Goal: Information Seeking & Learning: Learn about a topic

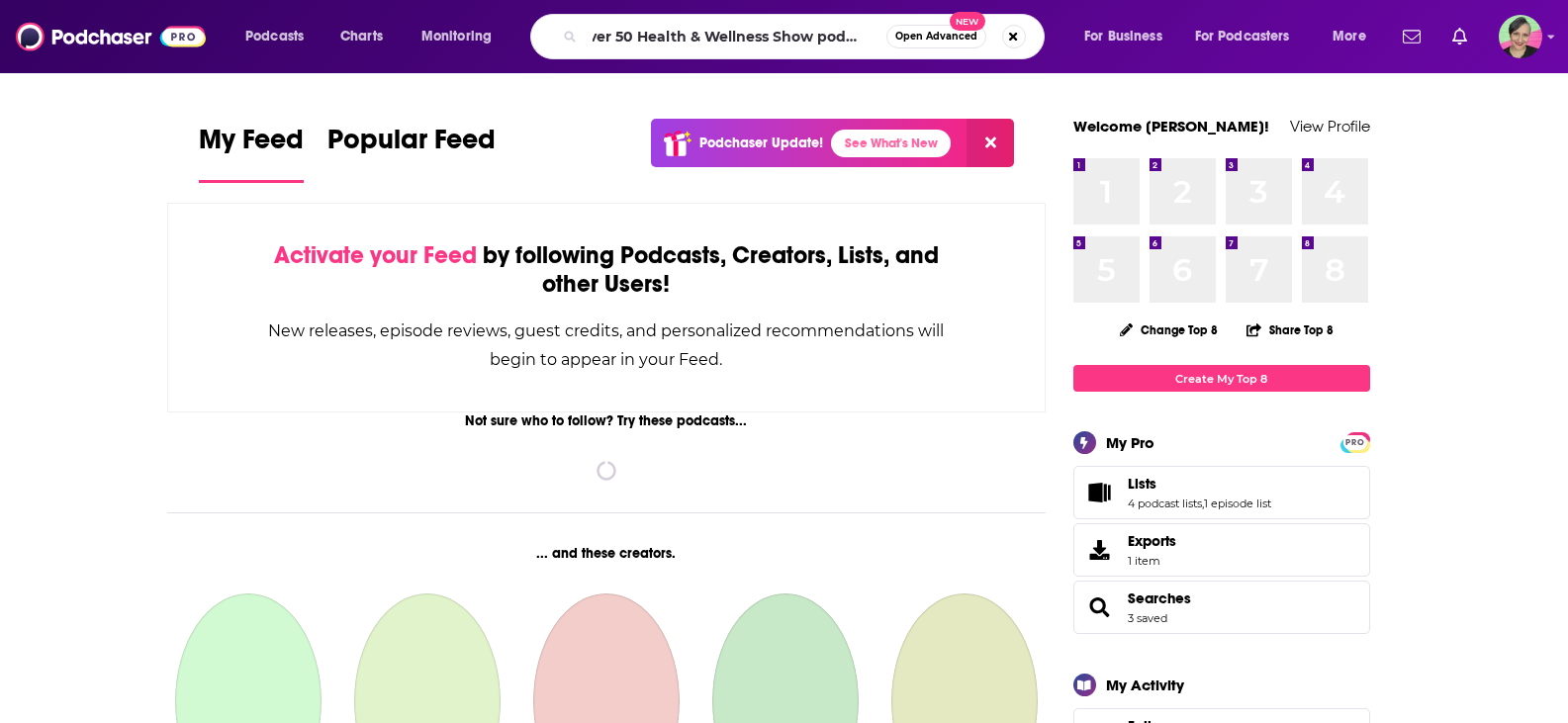
type input "Over 50 Health & Wellness Show podcast"
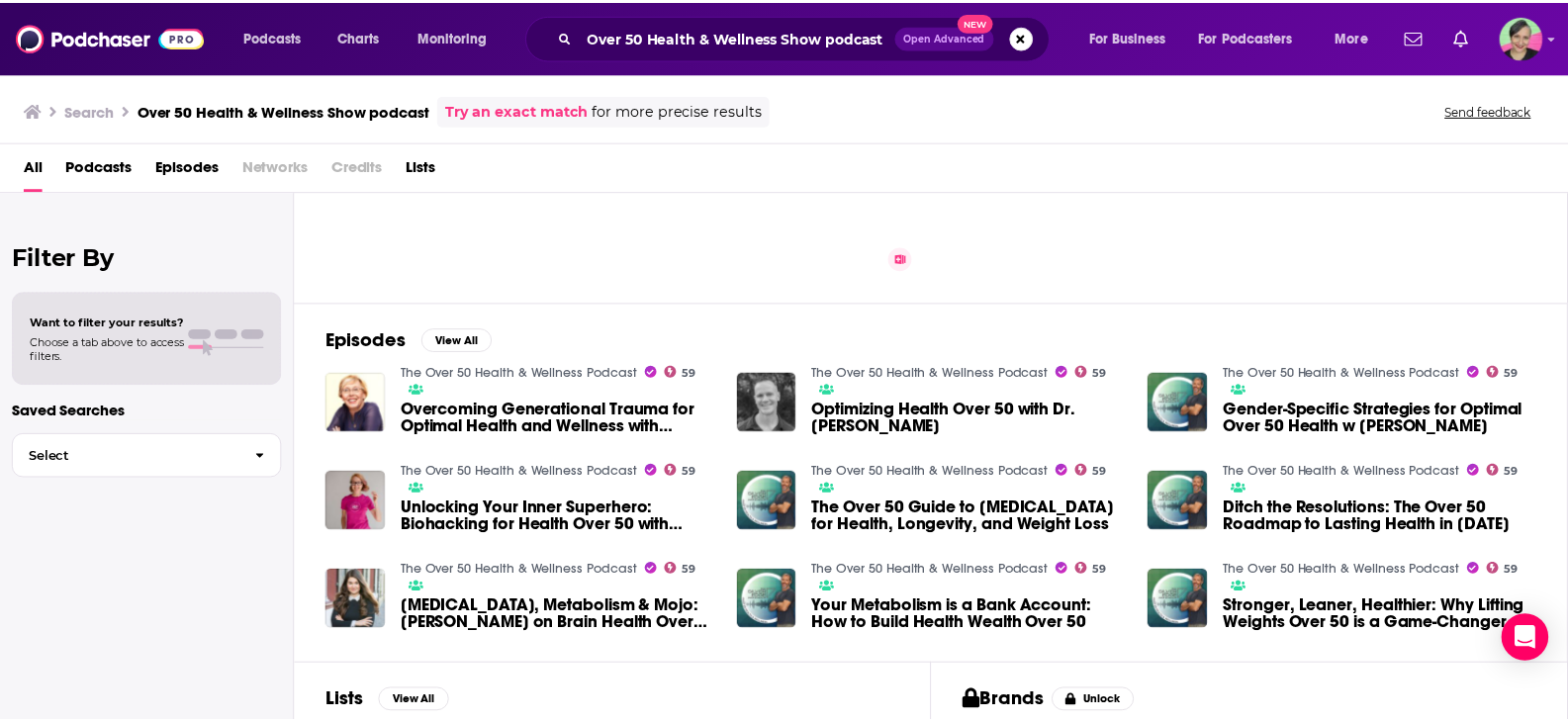
scroll to position [198, 0]
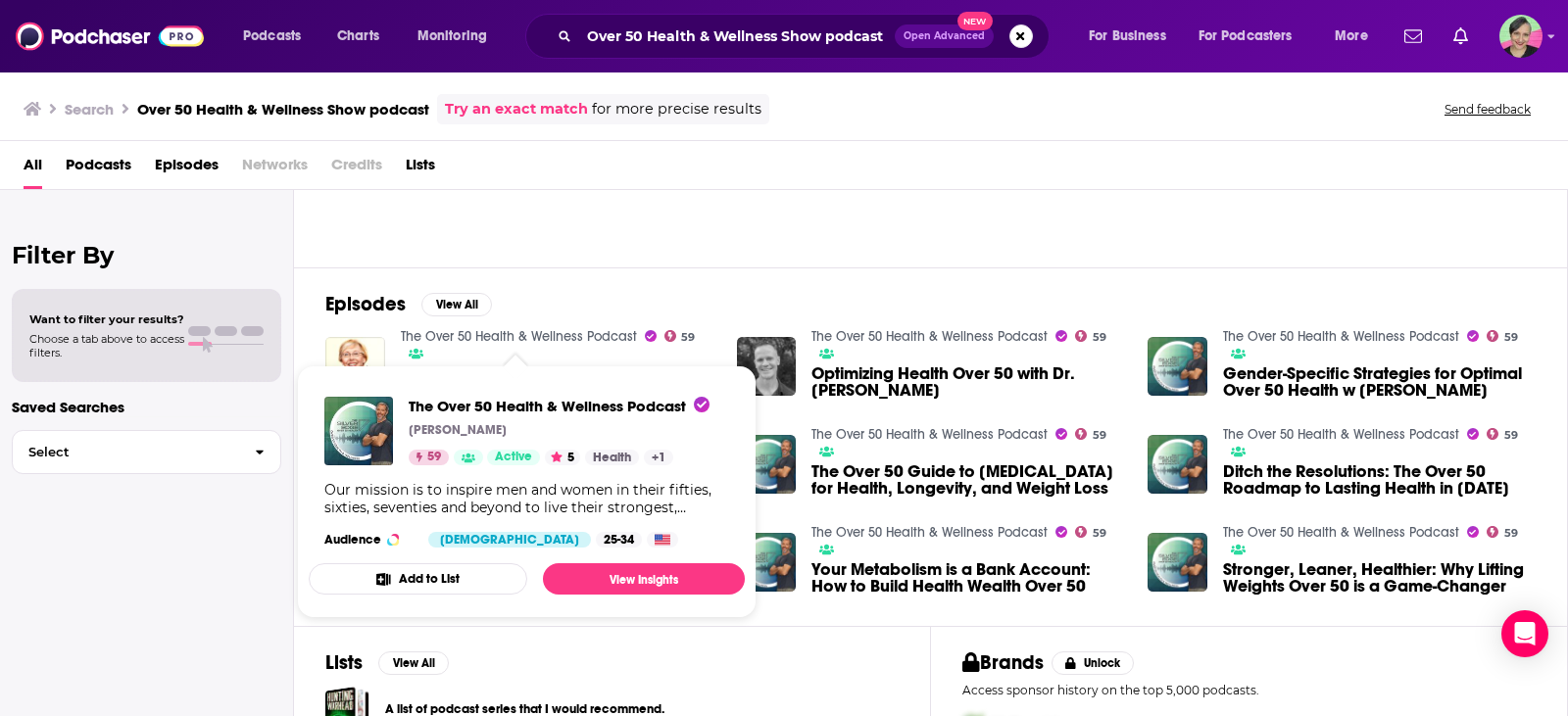
click at [543, 336] on link "The Over 50 Health & Wellness Podcast" at bounding box center [519, 337] width 237 height 17
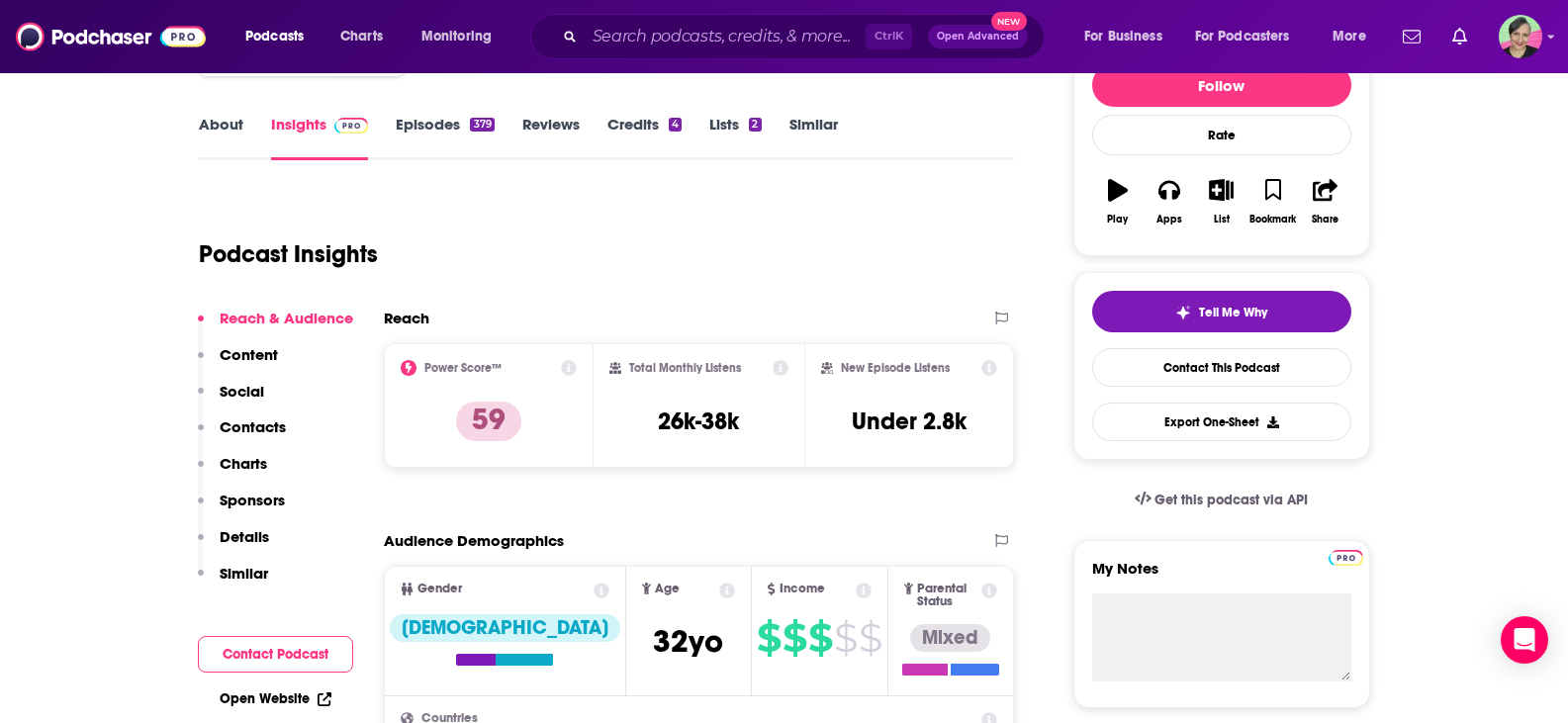
scroll to position [297, 0]
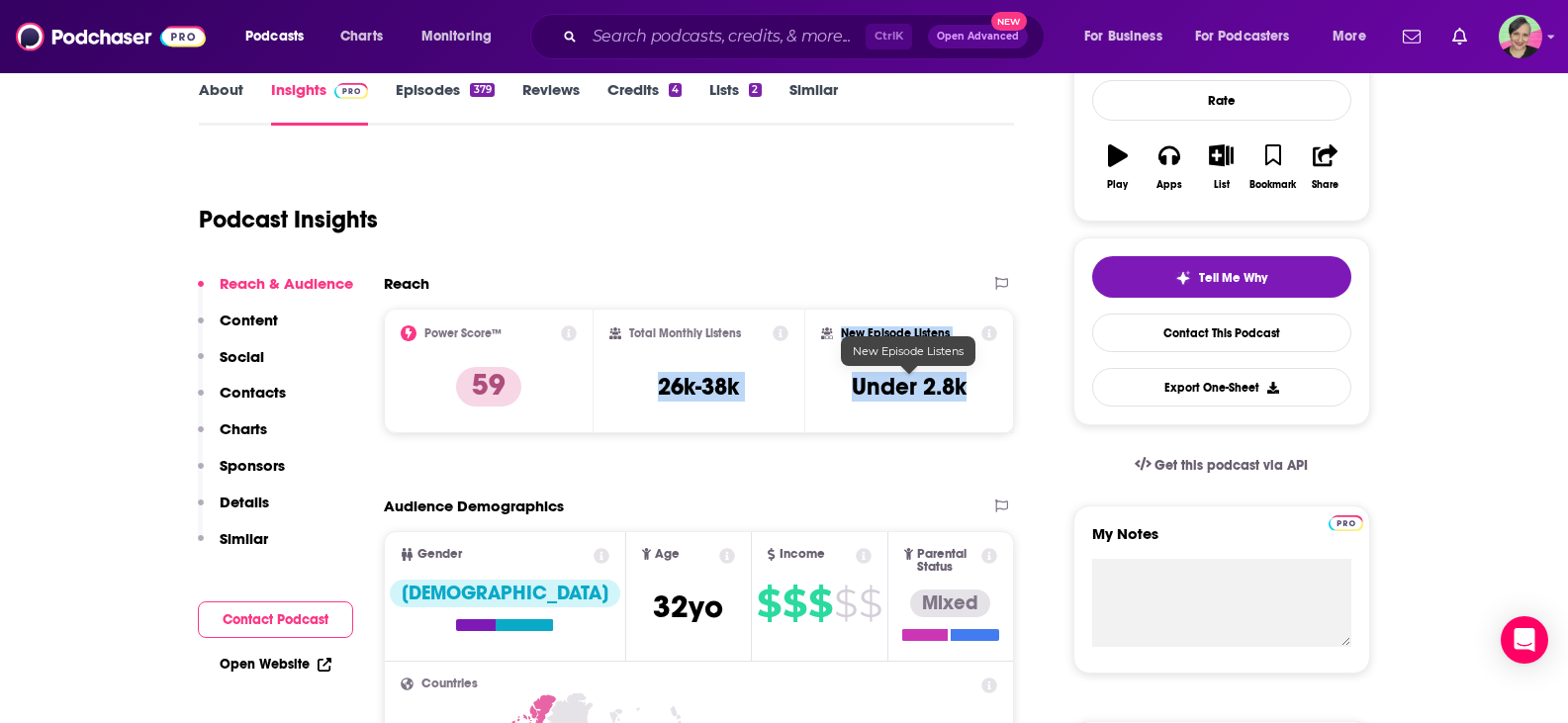
drag, startPoint x: 645, startPoint y: 385, endPoint x: 966, endPoint y: 384, distance: 321.0
click at [966, 384] on div "Power Score™ 59 Total Monthly Listens 26k-38k New Episode Listens Under 2.8k" at bounding box center [699, 371] width 631 height 125
click at [1009, 407] on div "New Episode Listens Under 2.8k" at bounding box center [909, 371] width 211 height 125
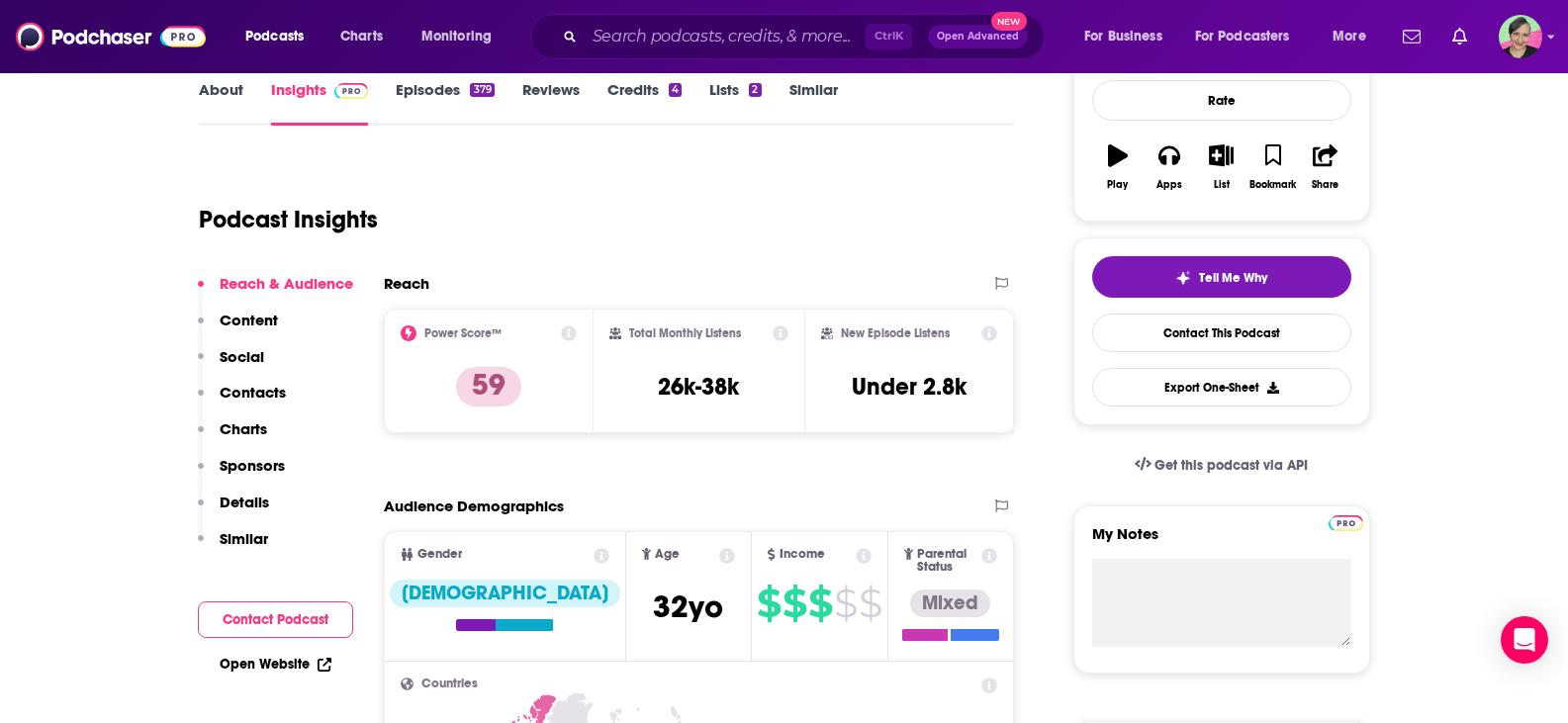
drag, startPoint x: 756, startPoint y: 392, endPoint x: 647, endPoint y: 388, distance: 109.1
click at [647, 388] on div "Total Monthly Listens 26k-38k" at bounding box center [699, 371] width 179 height 91
copy h3 "26k-38k"
